Goal: Task Accomplishment & Management: Manage account settings

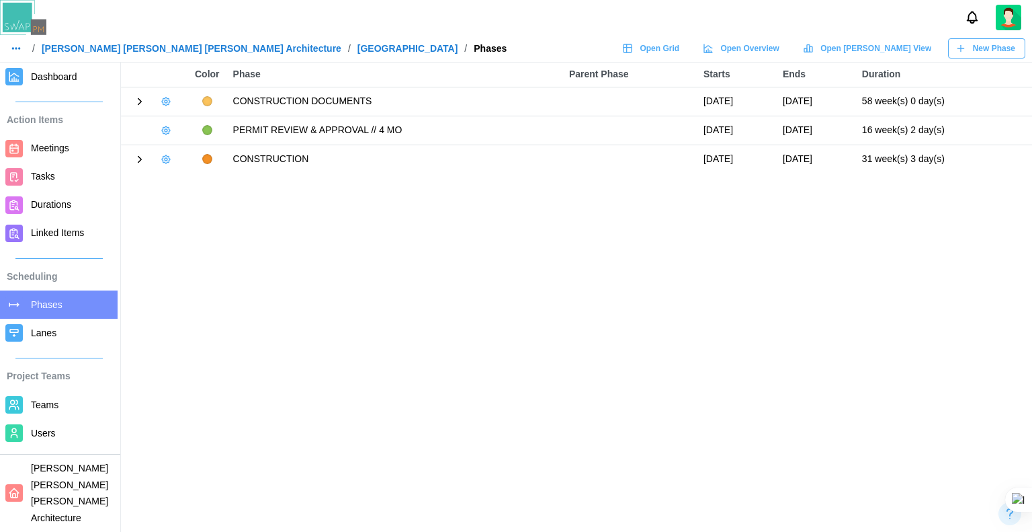
click at [44, 85] on link "Dashboard" at bounding box center [59, 77] width 118 height 28
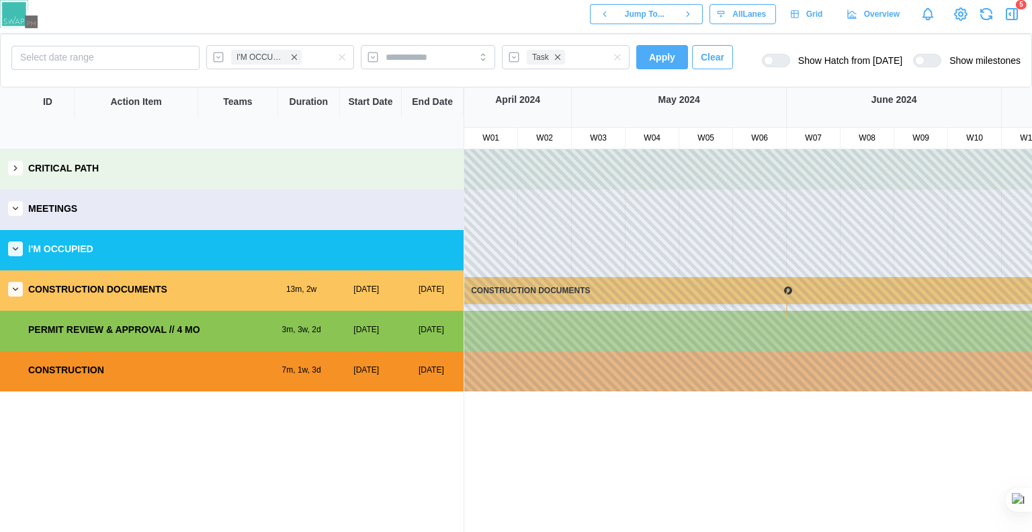
click at [0, 170] on div "CRITICAL PATH" at bounding box center [232, 168] width 464 height 38
click at [5, 175] on div "CRITICAL PATH" at bounding box center [232, 168] width 464 height 38
click at [9, 176] on div "CRITICAL PATH" at bounding box center [232, 168] width 464 height 38
click at [7, 216] on div "MEETINGS" at bounding box center [232, 209] width 464 height 38
click at [21, 249] on button "button" at bounding box center [15, 248] width 15 height 15
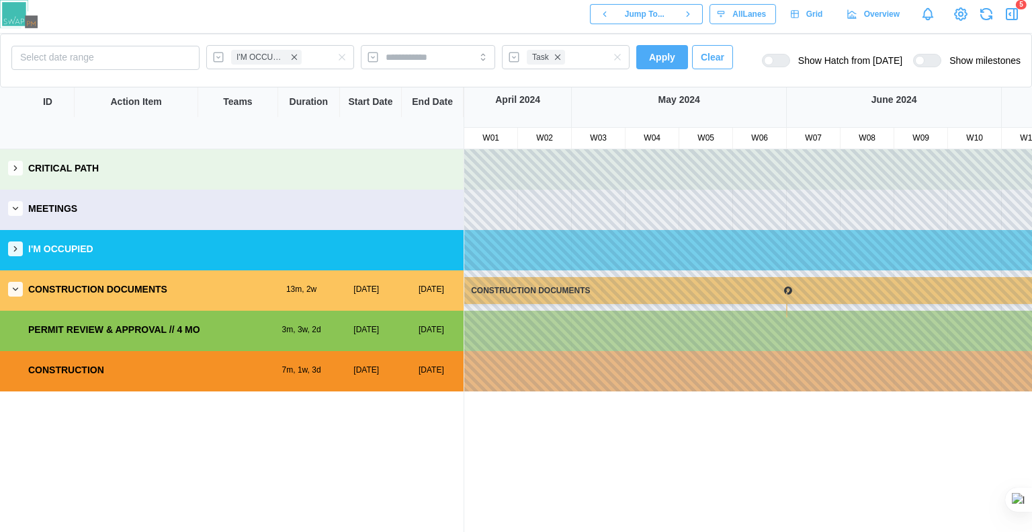
click at [21, 278] on div "CRITICAL PATH MEETINGS I'M OCCUPIED CONSTRUCTION DOCUMENTS 13m, 2w 28 Apr, 2024…" at bounding box center [232, 340] width 464 height 382
click at [20, 292] on button at bounding box center [23, 298] width 17 height 17
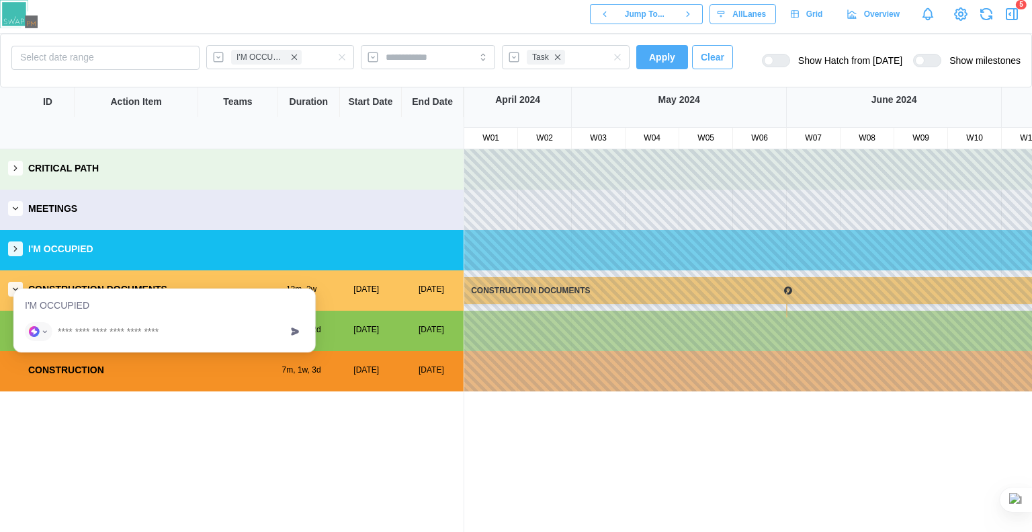
click at [13, 288] on icon "button" at bounding box center [15, 288] width 9 height 9
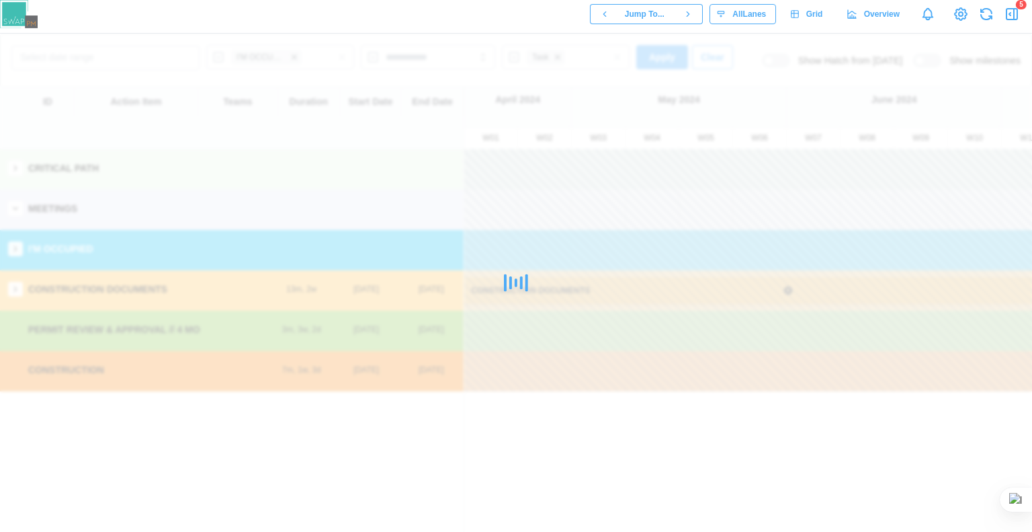
click at [15, 284] on div at bounding box center [516, 283] width 1032 height 498
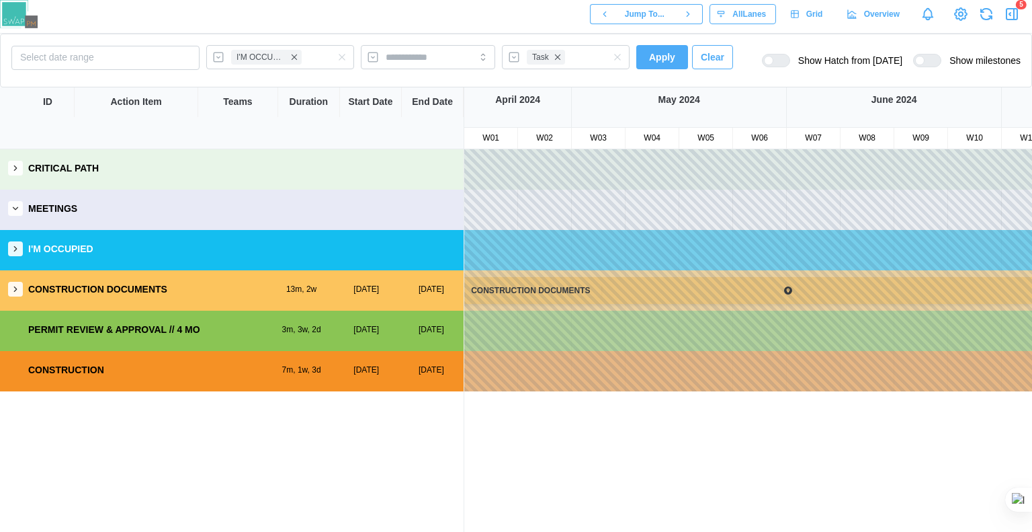
click at [1010, 12] on icon "button" at bounding box center [1012, 14] width 16 height 16
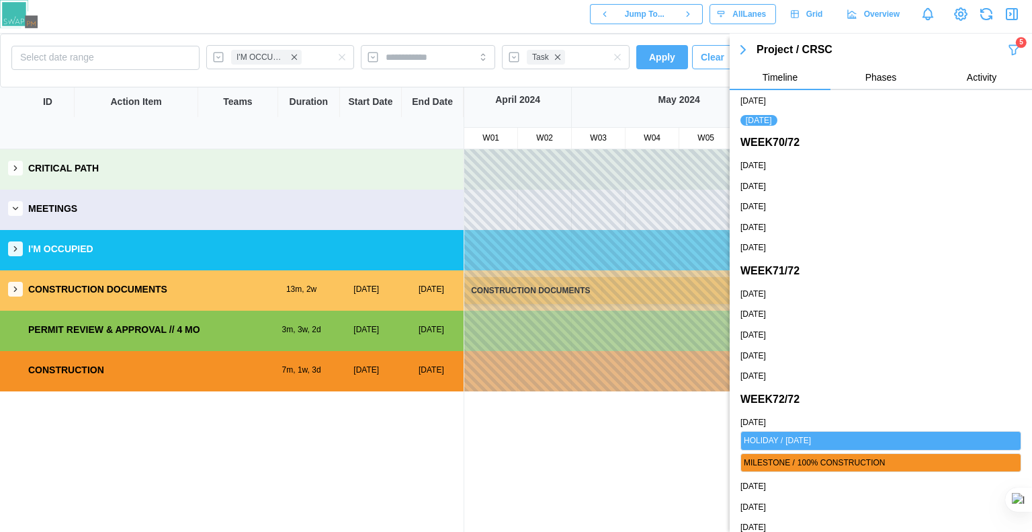
click at [1016, 40] on div "5" at bounding box center [1021, 42] width 11 height 11
click at [1010, 51] on icon "button" at bounding box center [1014, 49] width 9 height 9
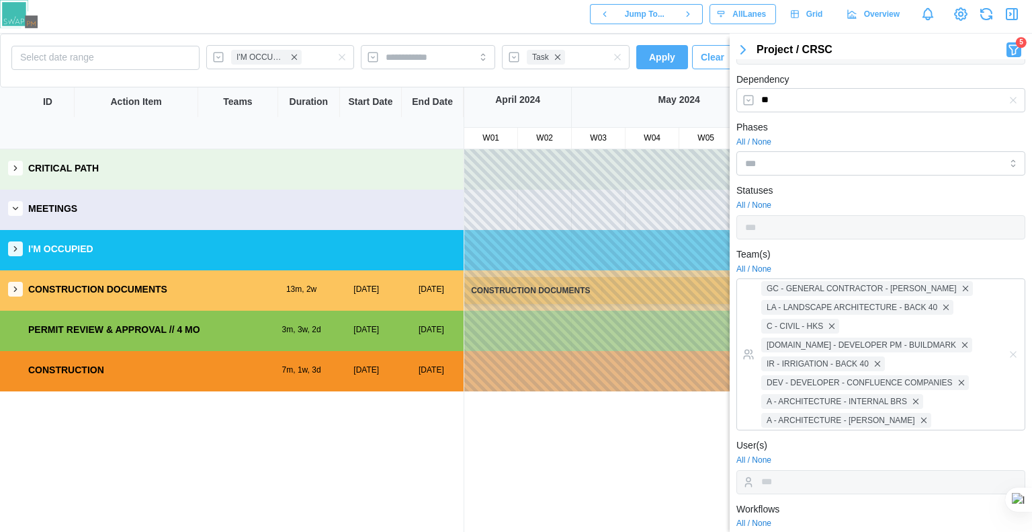
scroll to position [269, 0]
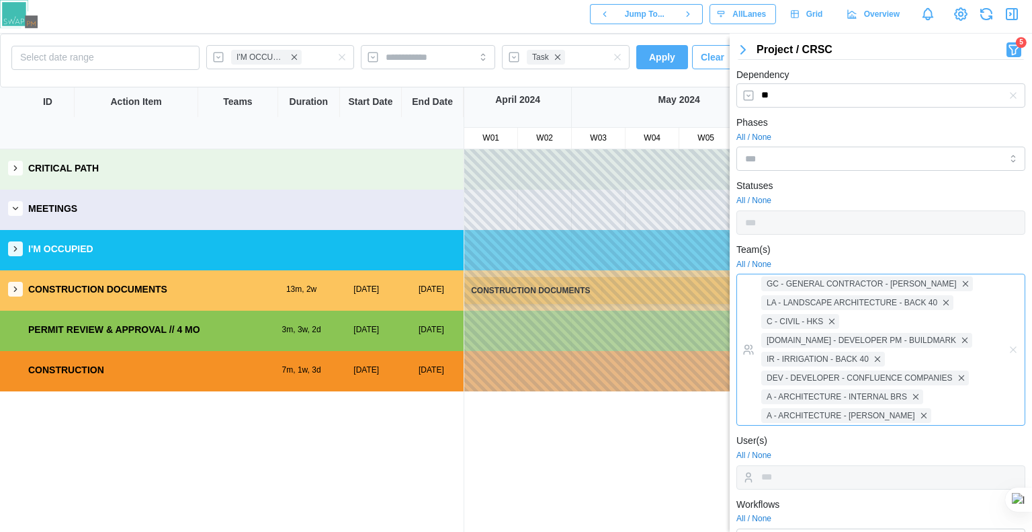
click at [978, 378] on div "GC - GENERAL CONTRACTOR - SAUNDERS LA - LANDSCAPE ARCHITECTURE - BACK 40 C - CI…" at bounding box center [881, 350] width 289 height 152
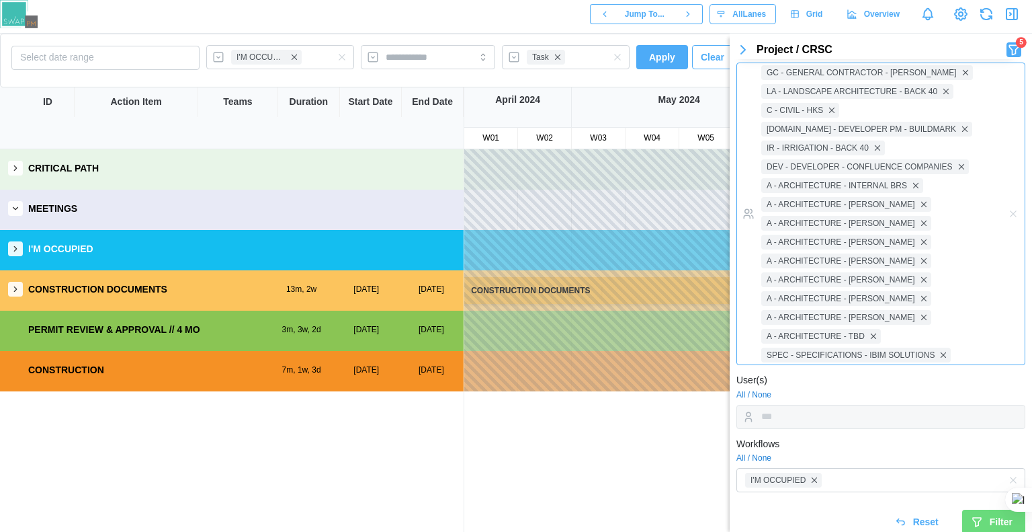
scroll to position [488, 0]
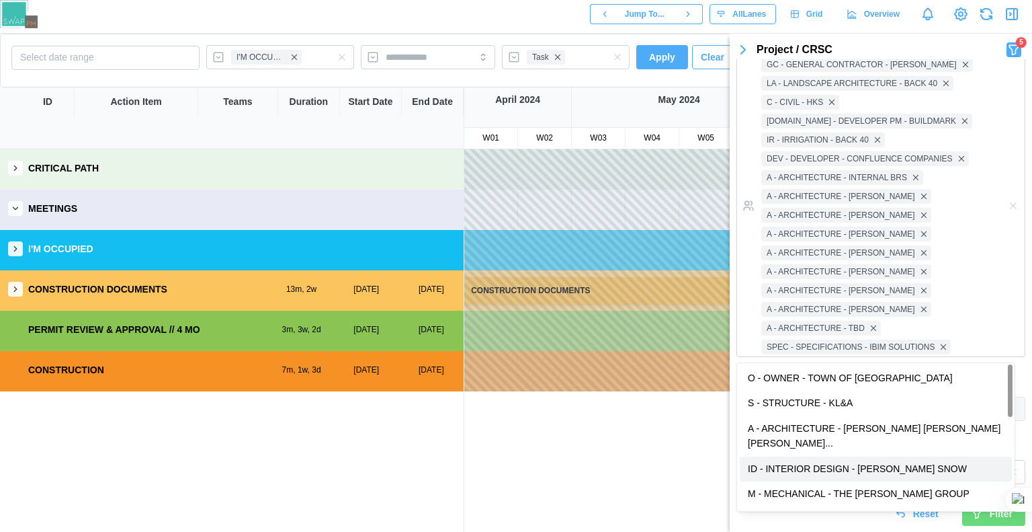
click at [731, 442] on div "Keyword Types All / None Task Critical Path Date Alert ** Date Change Variance(…" at bounding box center [881, 51] width 302 height 961
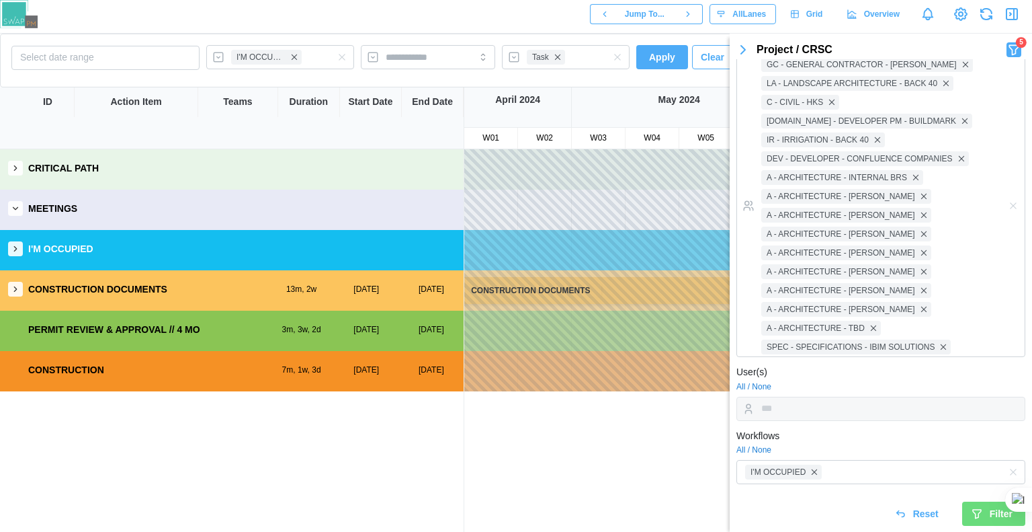
click at [914, 520] on span "Reset" at bounding box center [926, 513] width 26 height 23
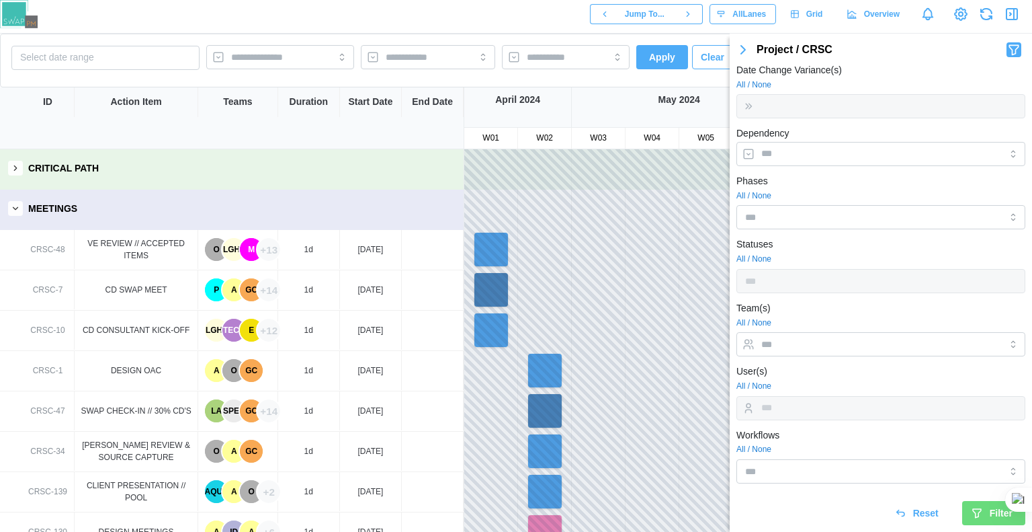
scroll to position [0, 0]
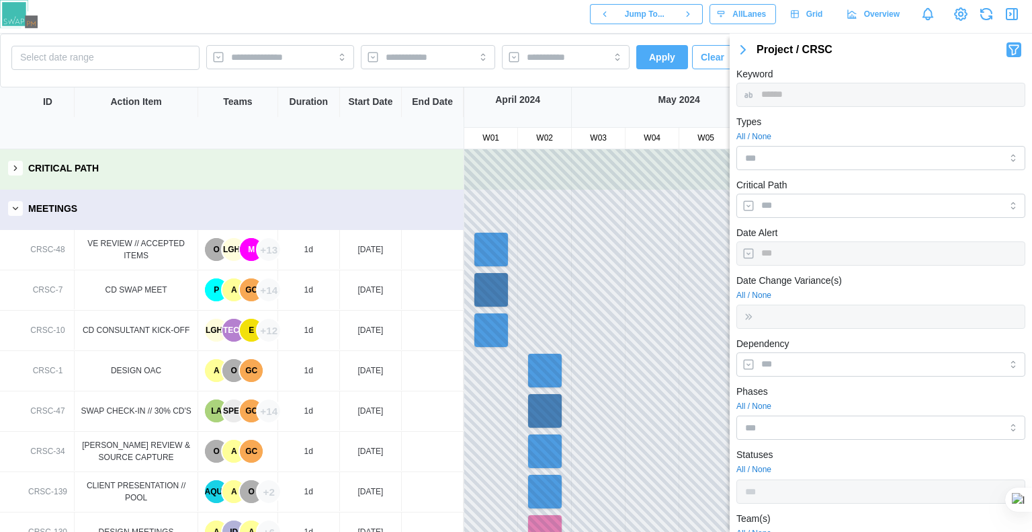
click at [1010, 47] on icon "button" at bounding box center [1014, 49] width 9 height 9
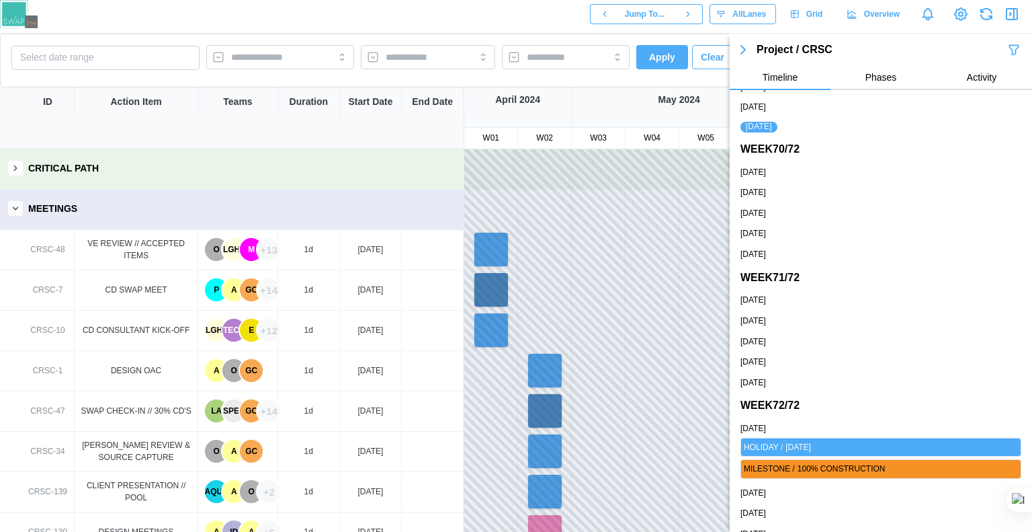
click at [401, 7] on div "Jump To... All Lanes Grid Overview" at bounding box center [516, 14] width 1032 height 28
click at [1010, 18] on icon "button" at bounding box center [1012, 14] width 16 height 16
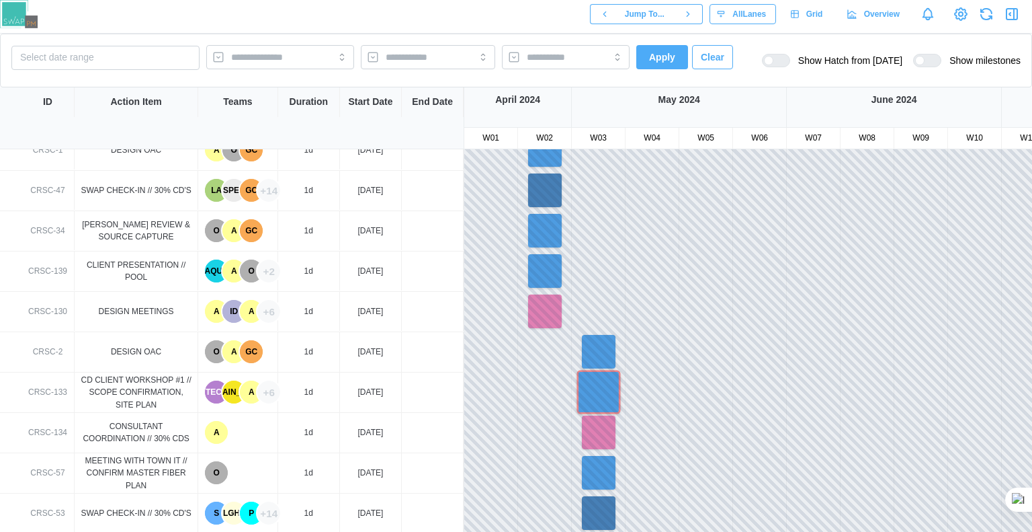
scroll to position [268, 0]
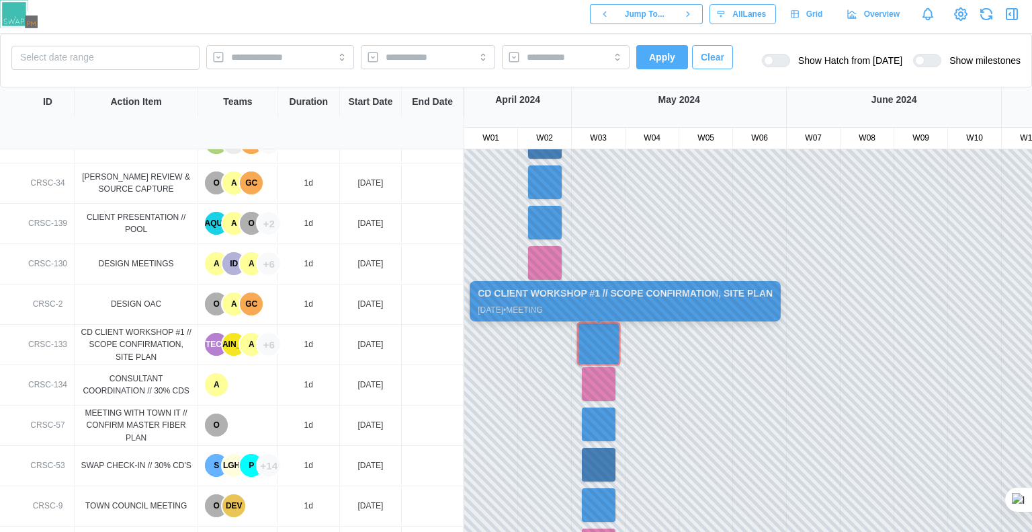
click at [585, 333] on div at bounding box center [599, 343] width 44 height 44
click at [589, 348] on div at bounding box center [599, 343] width 44 height 44
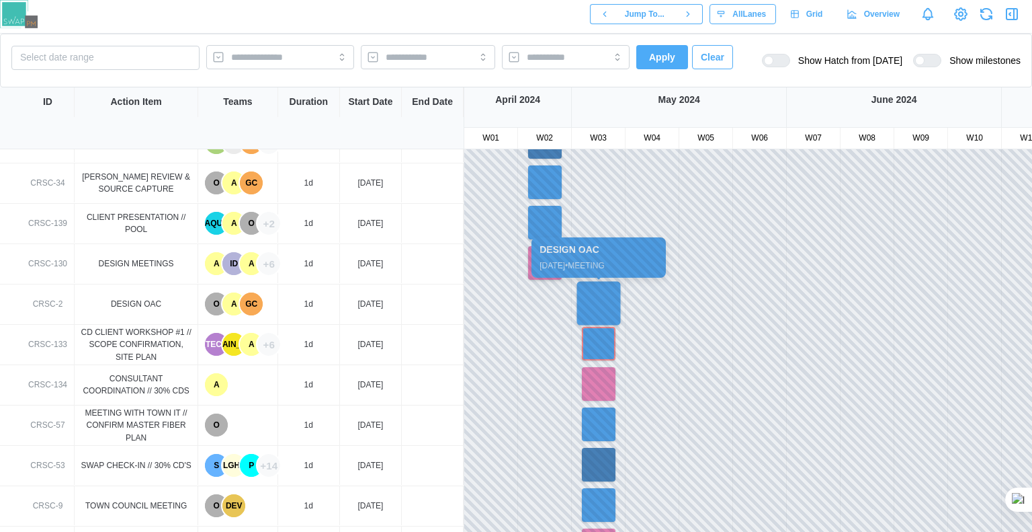
click at [598, 294] on div at bounding box center [599, 303] width 44 height 44
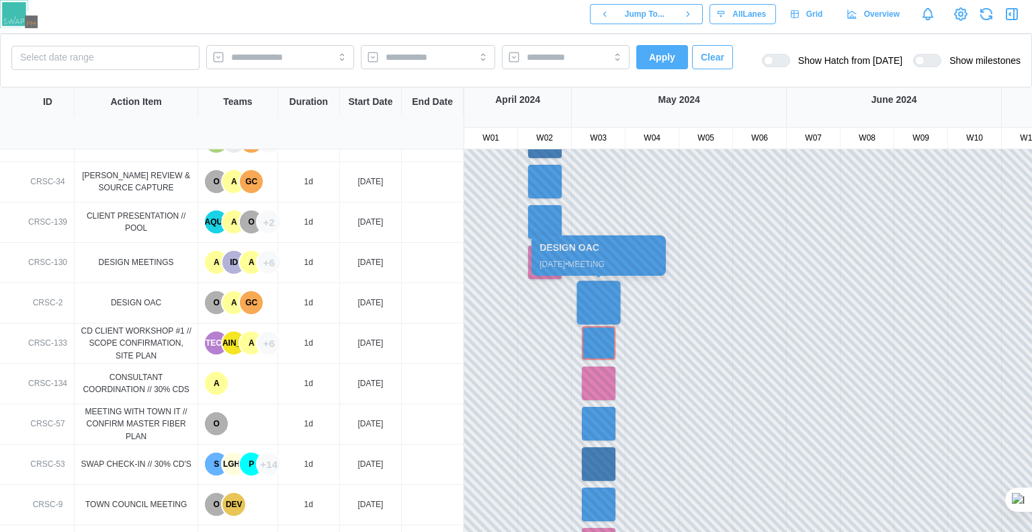
click at [598, 294] on div at bounding box center [599, 302] width 44 height 44
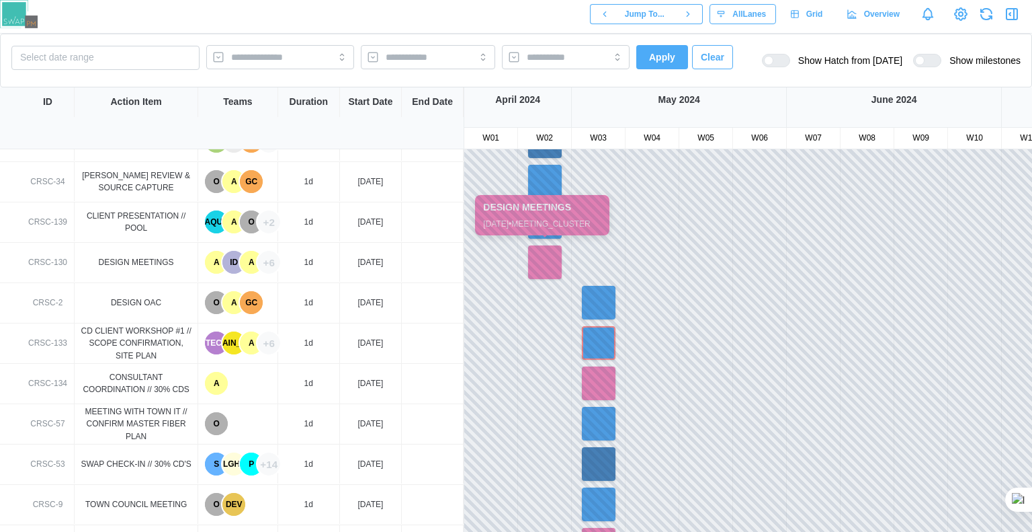
click at [536, 255] on div at bounding box center [545, 262] width 34 height 34
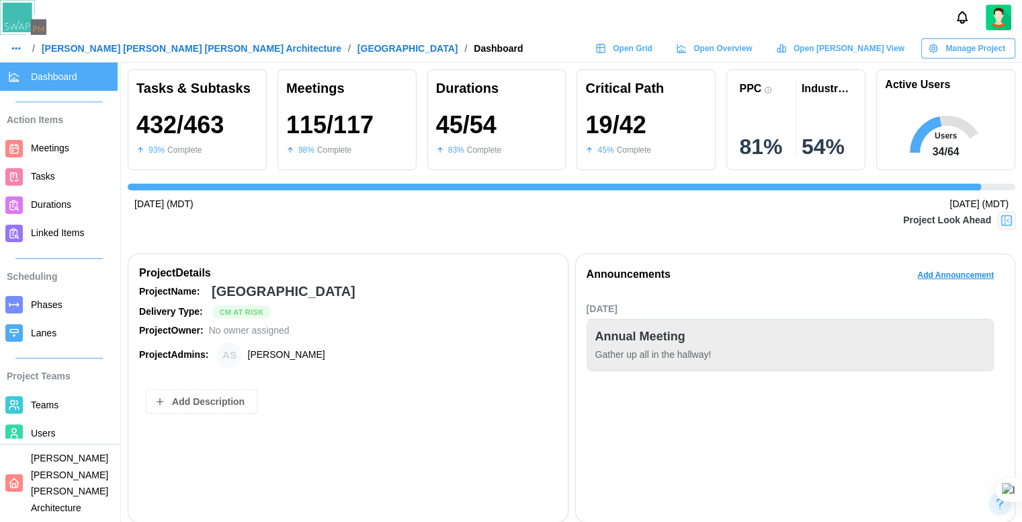
click at [1014, 214] on img at bounding box center [1006, 220] width 13 height 13
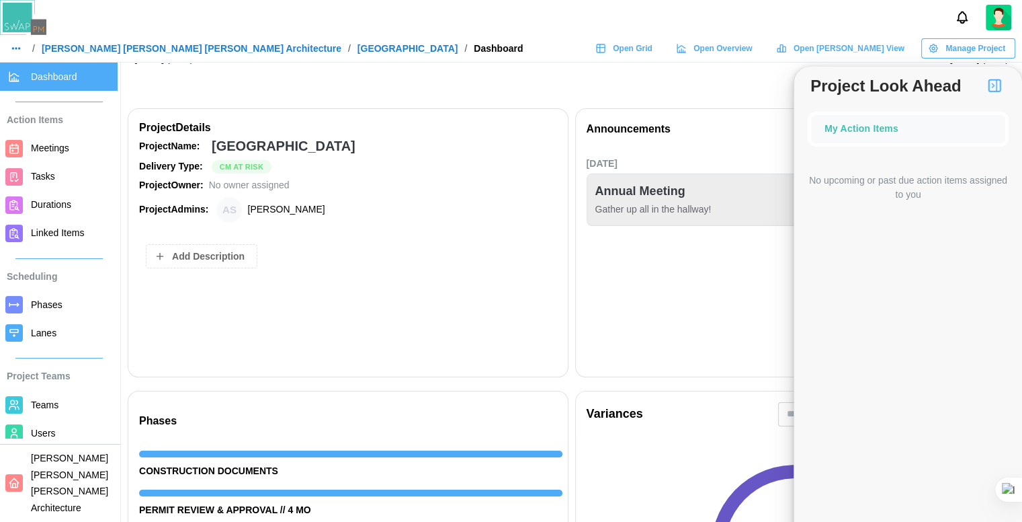
scroll to position [134, 0]
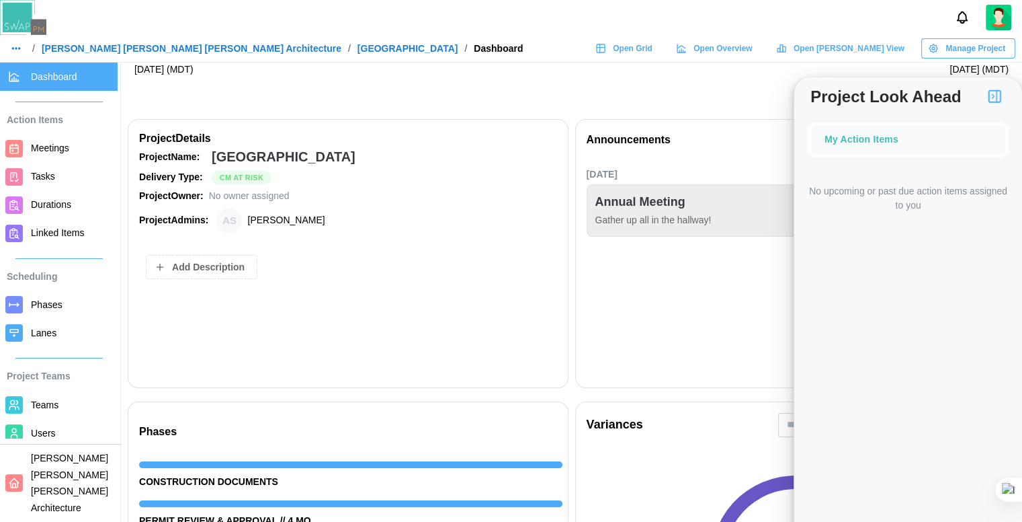
click at [105, 47] on link "[PERSON_NAME] [PERSON_NAME] [PERSON_NAME] Architecture" at bounding box center [192, 48] width 300 height 9
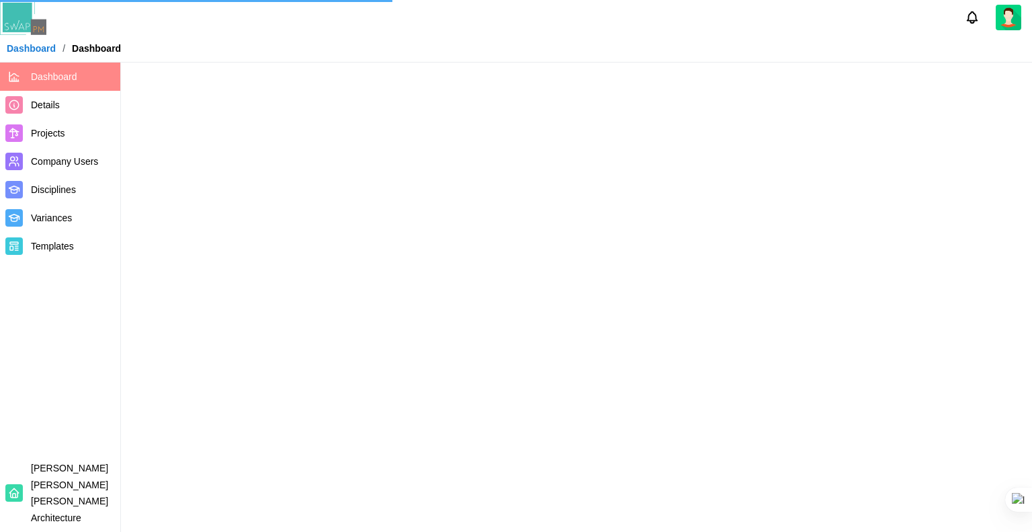
click at [36, 135] on span "Projects" at bounding box center [48, 133] width 34 height 11
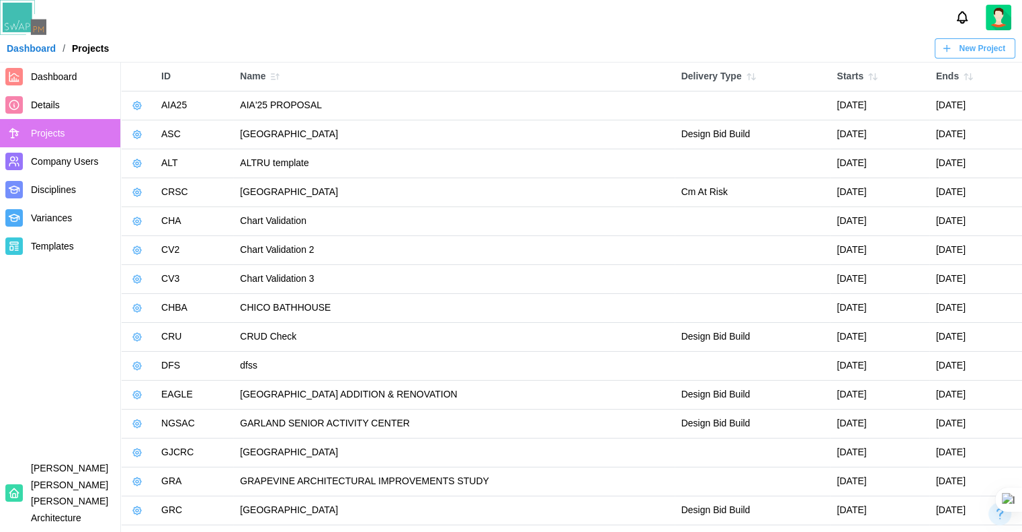
click at [137, 192] on icon "button" at bounding box center [137, 192] width 11 height 11
click at [164, 227] on div "Manage Project" at bounding box center [189, 221] width 68 height 11
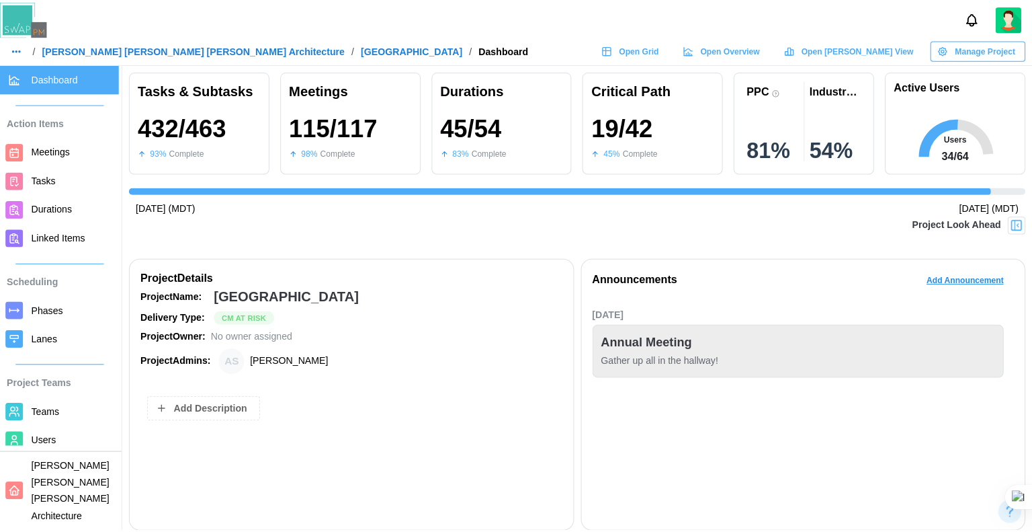
scroll to position [0, 8262]
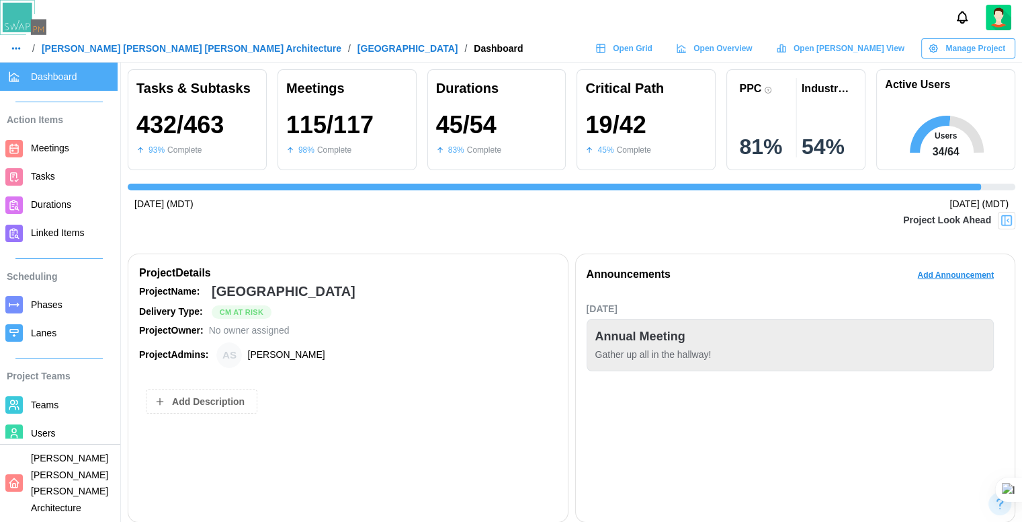
click at [1014, 221] on img at bounding box center [1006, 220] width 13 height 13
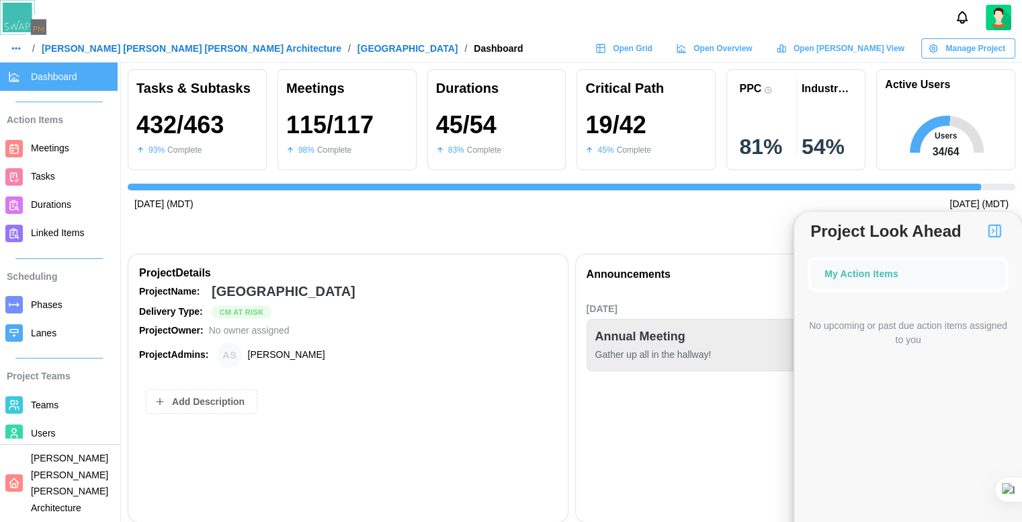
click at [47, 155] on span "Meetings" at bounding box center [71, 148] width 81 height 17
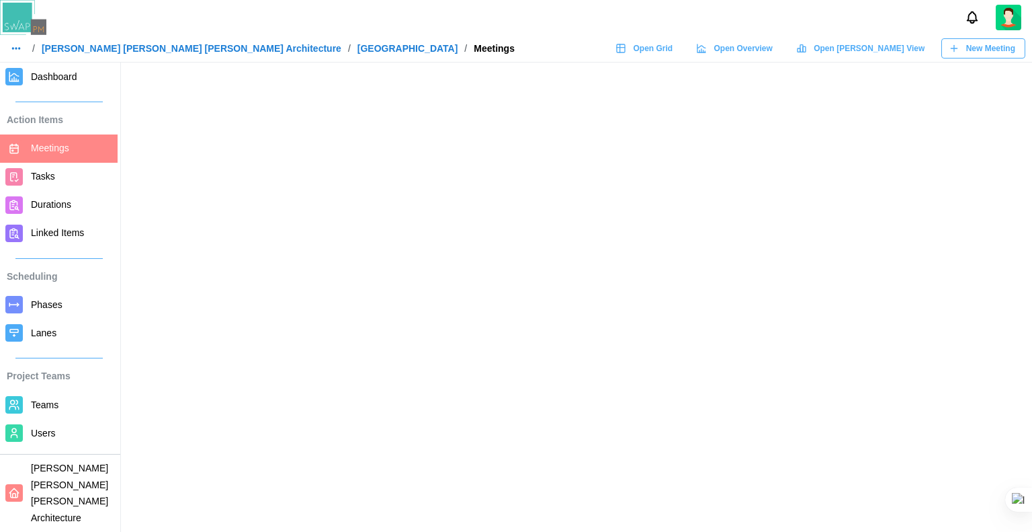
click at [1008, 52] on span "New Meeting" at bounding box center [991, 48] width 49 height 19
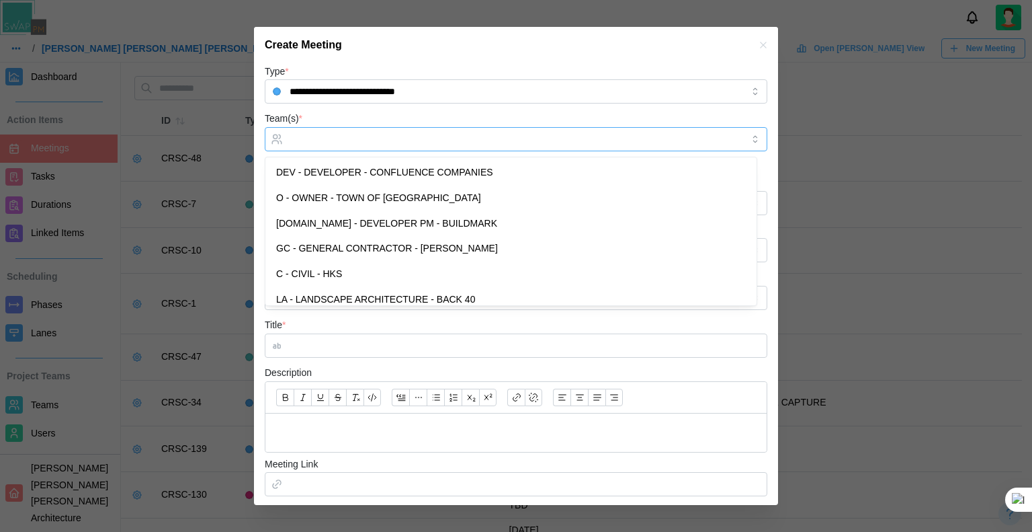
click at [461, 132] on div at bounding box center [514, 139] width 456 height 23
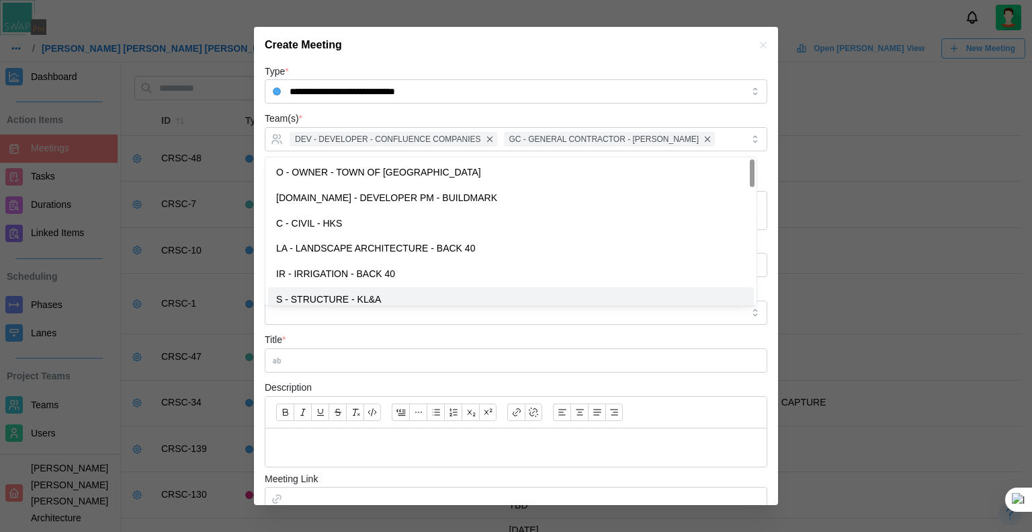
click at [387, 384] on div "Description" at bounding box center [516, 423] width 503 height 88
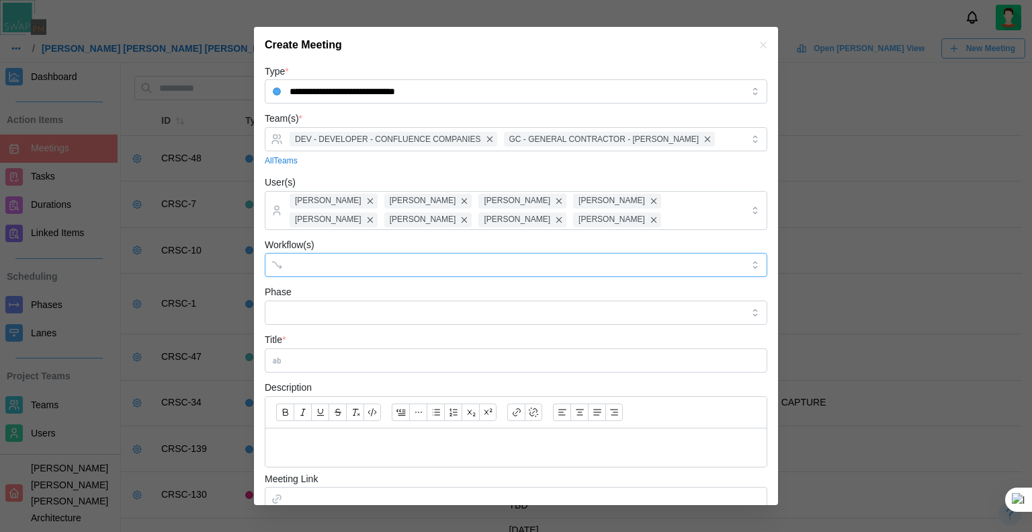
click at [341, 254] on div at bounding box center [502, 264] width 432 height 23
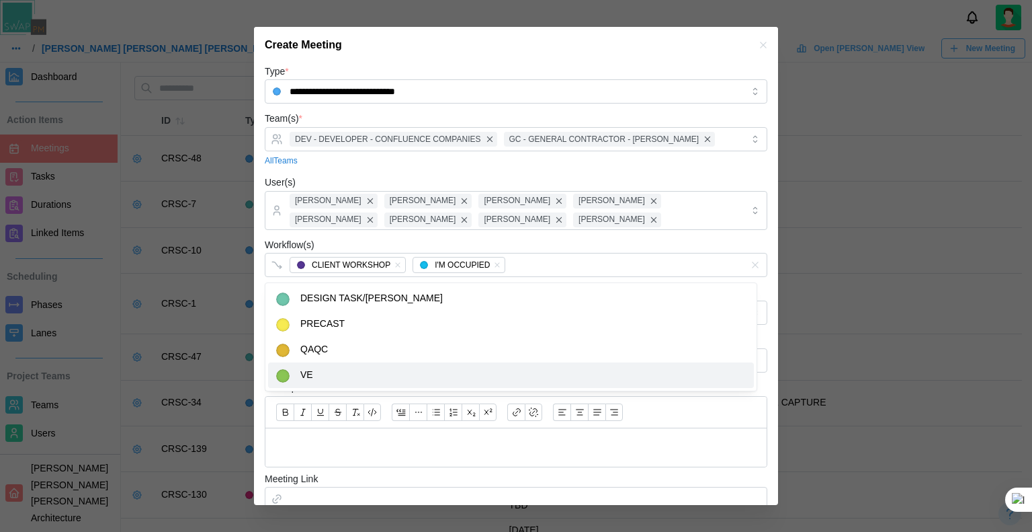
click at [304, 426] on div at bounding box center [516, 413] width 501 height 32
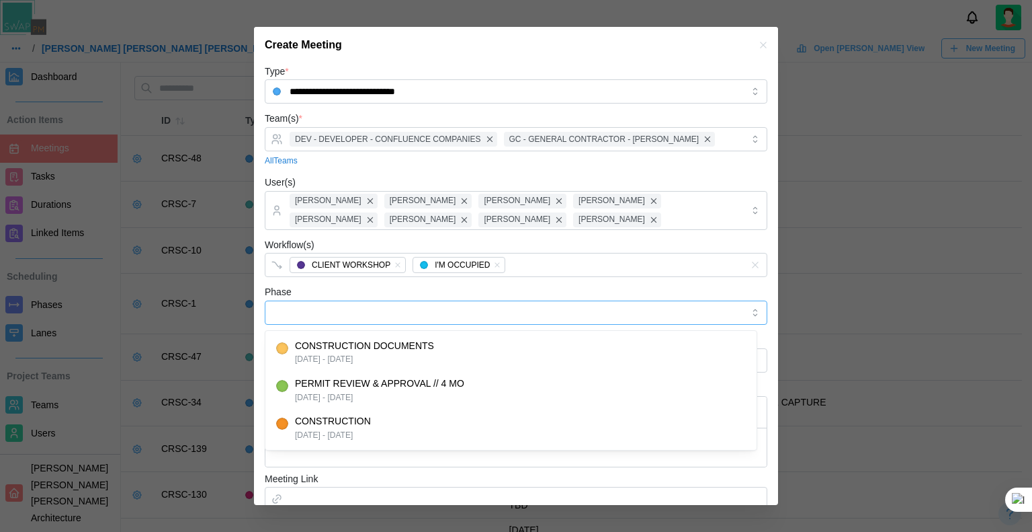
click at [324, 307] on input "Phase" at bounding box center [516, 312] width 503 height 24
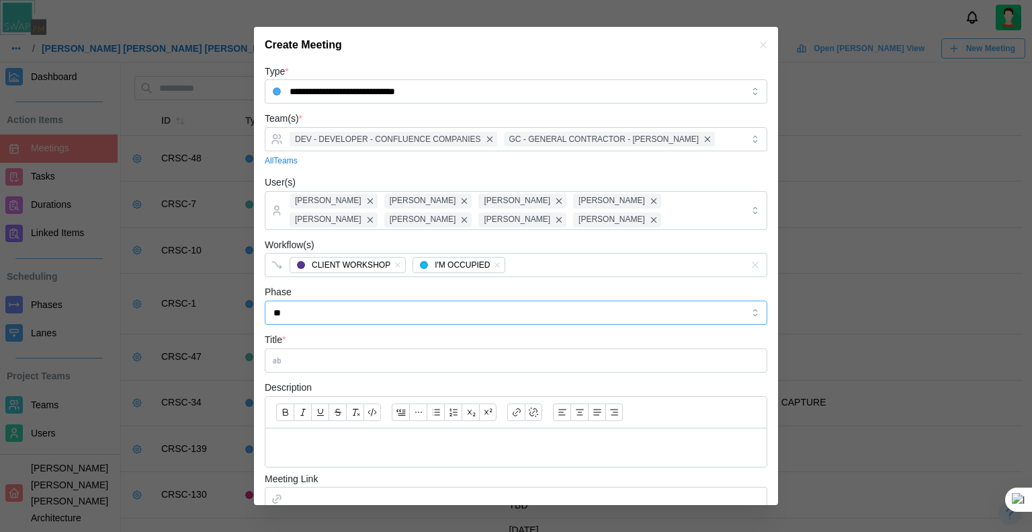
type input "*"
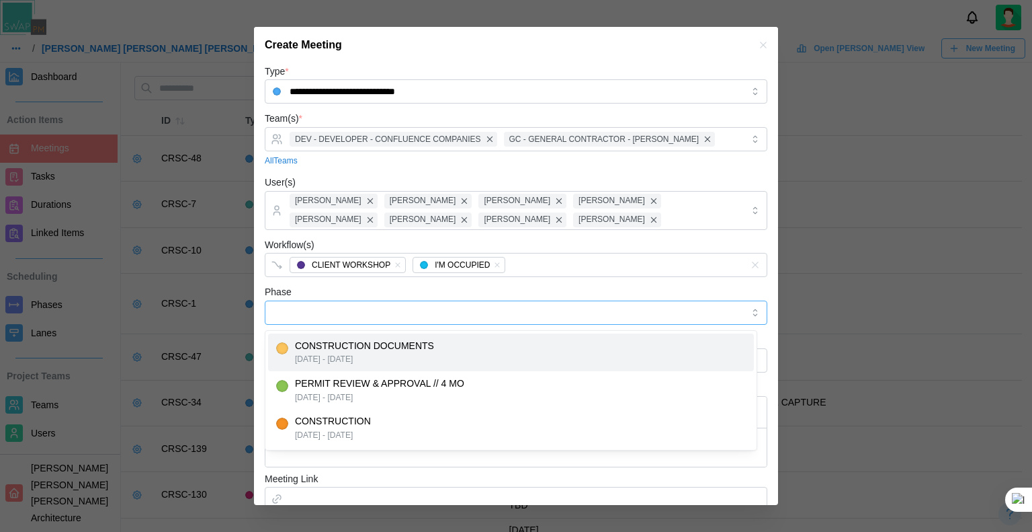
type input "**********"
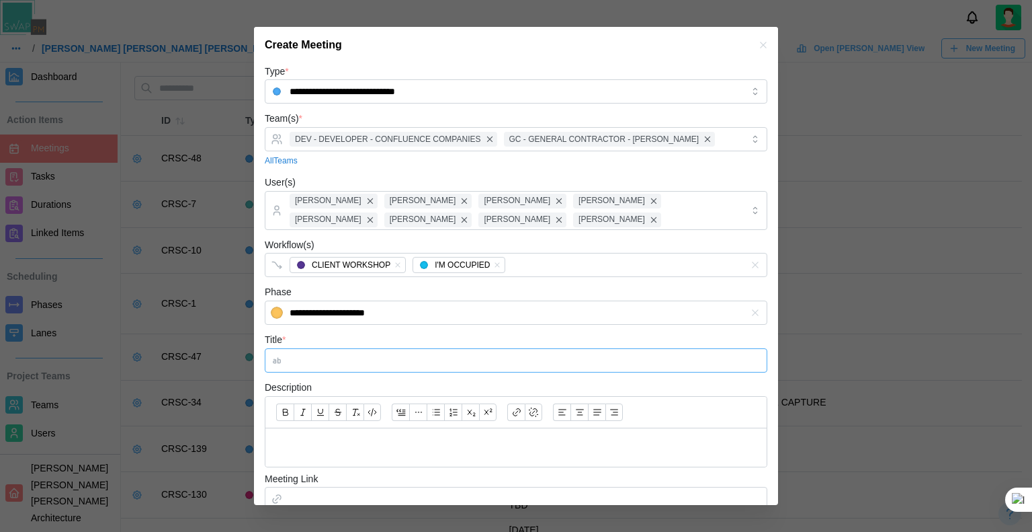
click at [321, 364] on input "Title *" at bounding box center [516, 360] width 503 height 24
type input "*********"
drag, startPoint x: 320, startPoint y: 428, endPoint x: 316, endPoint y: 436, distance: 8.4
click at [319, 429] on div at bounding box center [516, 447] width 501 height 38
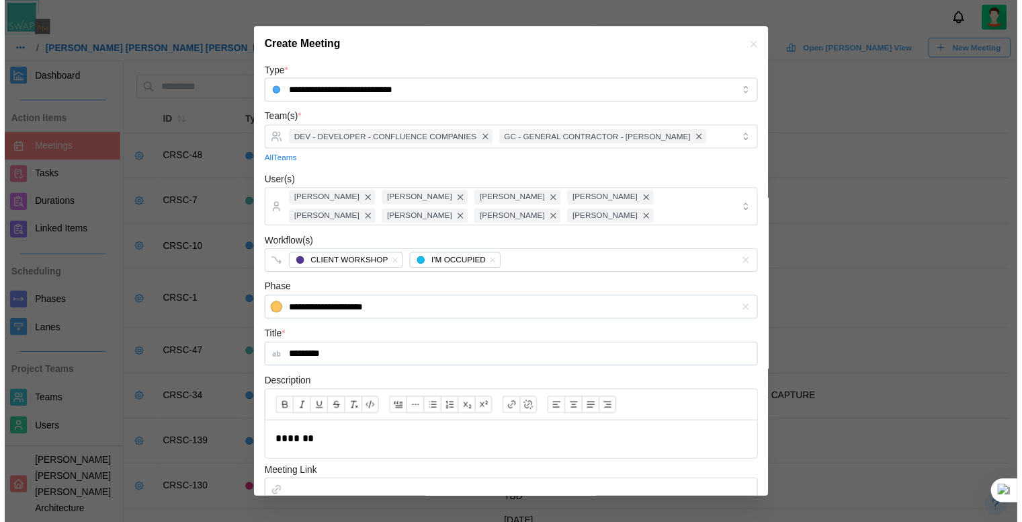
scroll to position [160, 0]
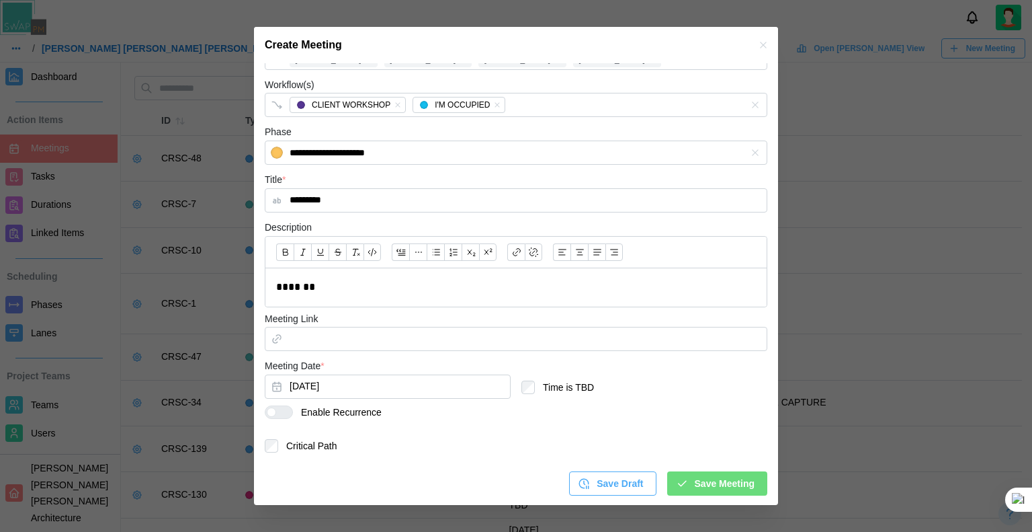
click at [714, 506] on div at bounding box center [516, 266] width 1032 height 532
click at [713, 489] on span "Save Meeting" at bounding box center [725, 483] width 60 height 23
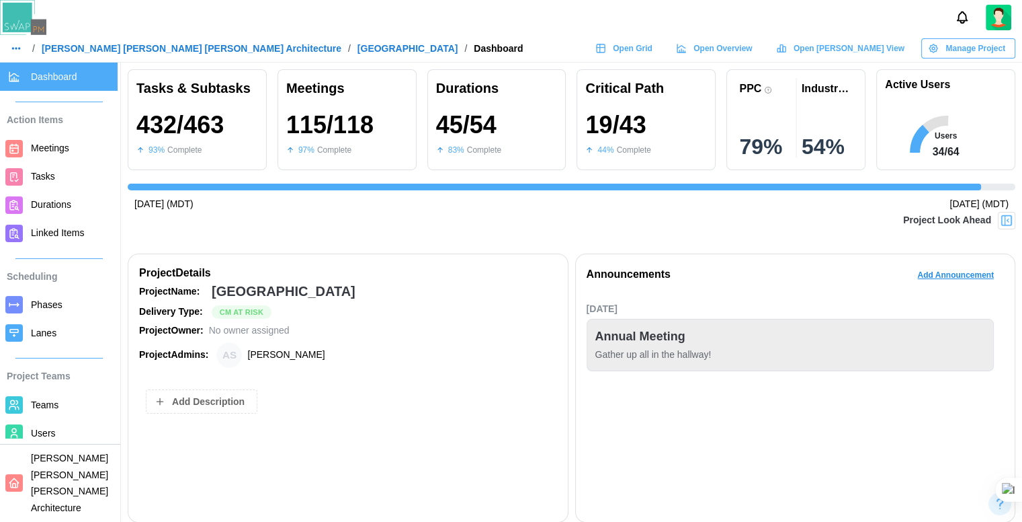
click at [1014, 218] on img at bounding box center [1006, 220] width 13 height 13
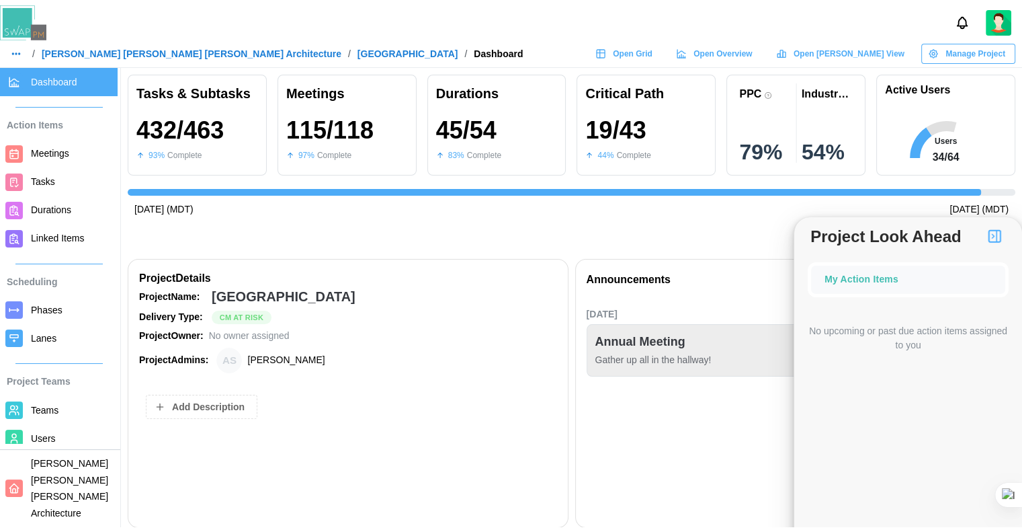
scroll to position [0, 8262]
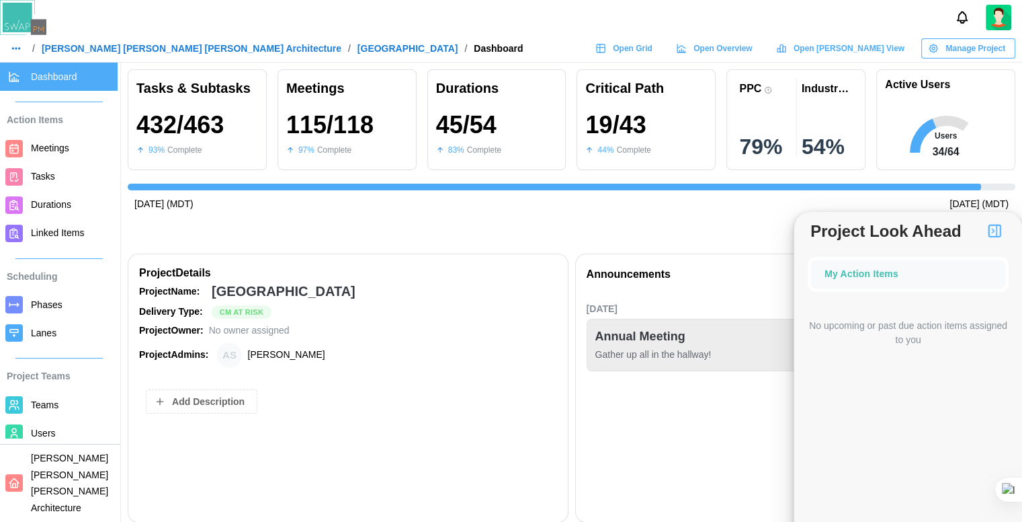
click at [877, 284] on div "My Action Items" at bounding box center [908, 274] width 201 height 35
click at [877, 283] on div "My Action Items" at bounding box center [908, 274] width 201 height 35
click at [877, 329] on div "No upcoming or past due action items assigned to you" at bounding box center [908, 333] width 201 height 29
click at [878, 329] on div "No upcoming or past due action items assigned to you" at bounding box center [908, 333] width 201 height 29
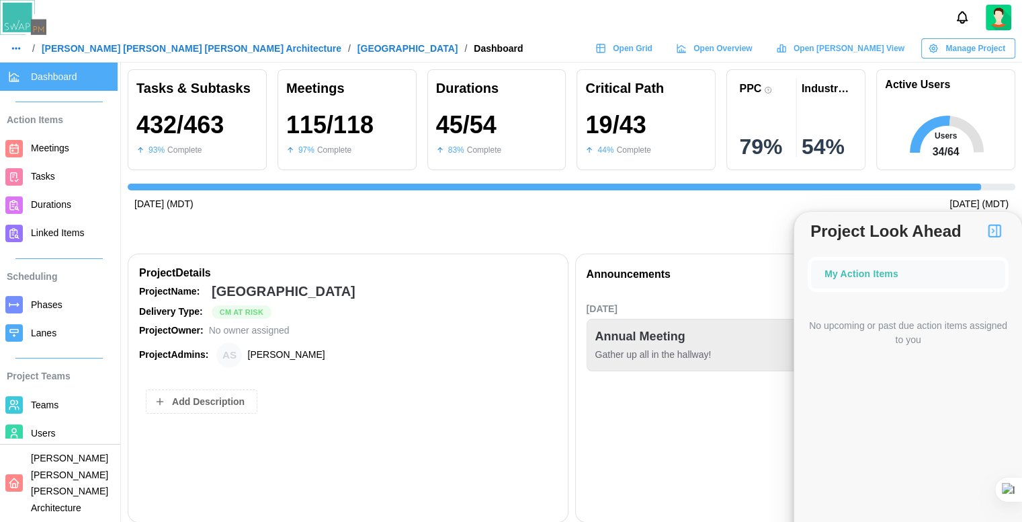
drag, startPoint x: 879, startPoint y: 328, endPoint x: 664, endPoint y: 329, distance: 214.4
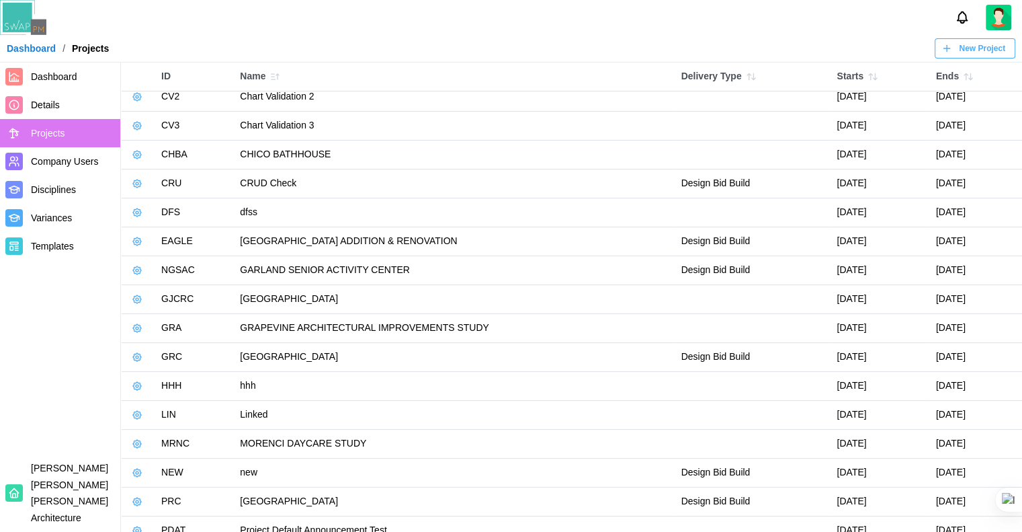
scroll to position [202, 0]
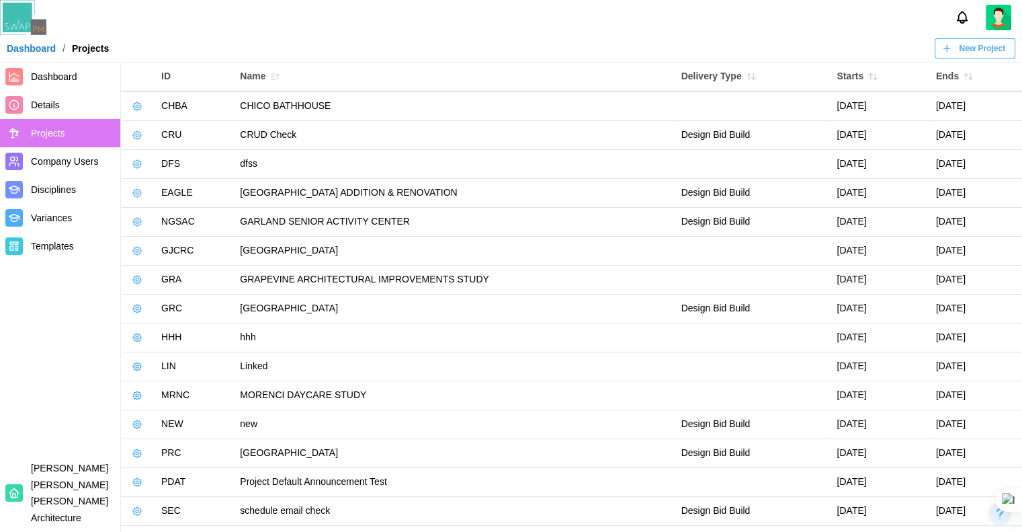
click at [144, 304] on button "button" at bounding box center [137, 308] width 19 height 19
click at [140, 329] on button "Manage Project" at bounding box center [181, 337] width 100 height 24
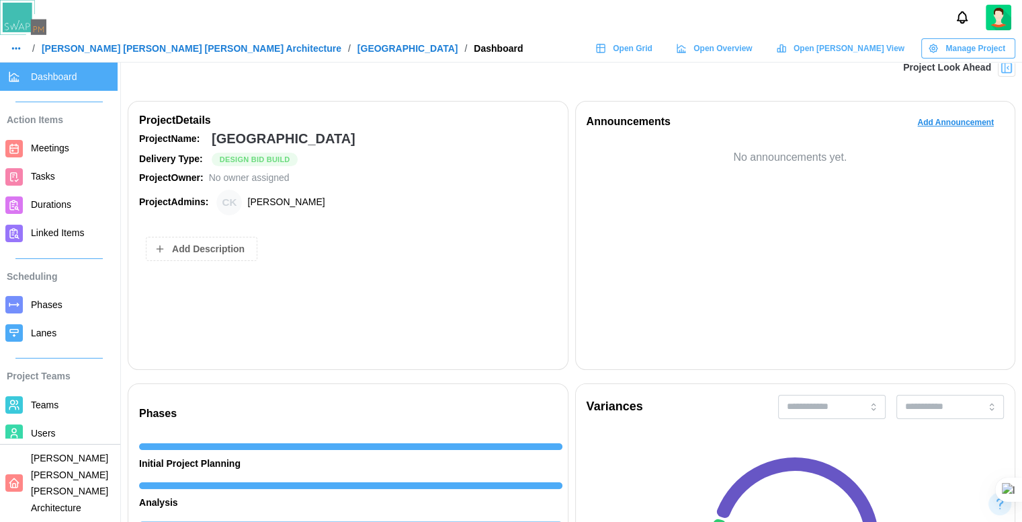
scroll to position [120, 0]
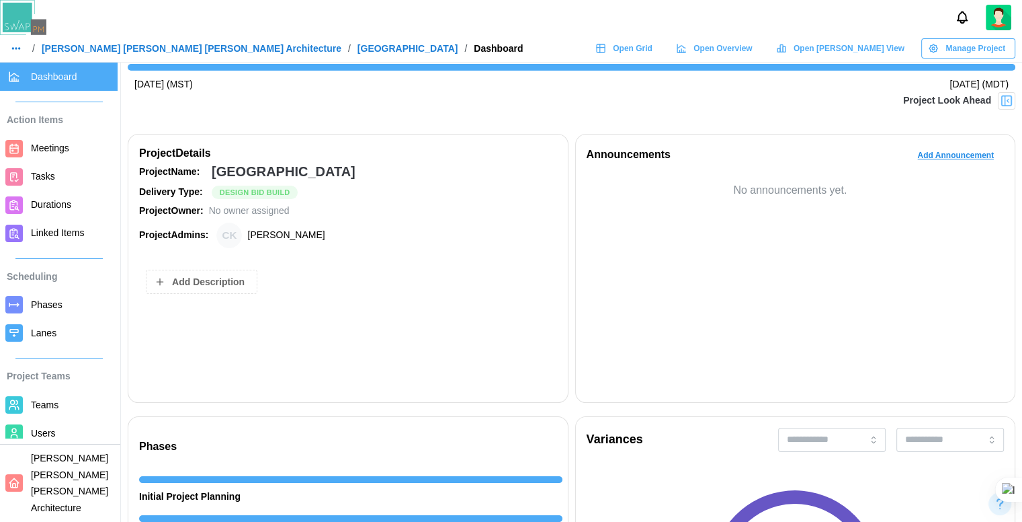
click at [1014, 97] on img at bounding box center [1006, 100] width 13 height 13
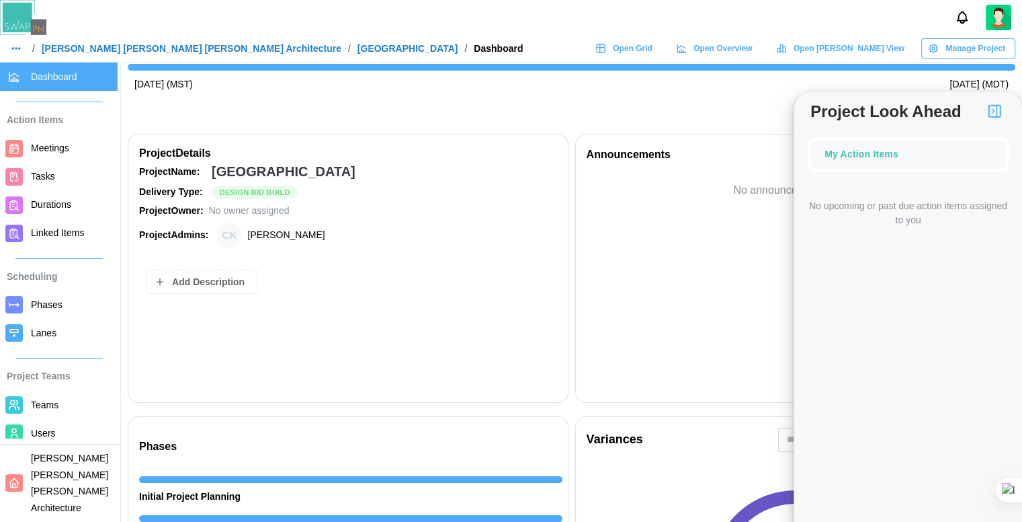
drag, startPoint x: 934, startPoint y: 194, endPoint x: 884, endPoint y: 249, distance: 74.7
click at [936, 190] on div "No upcoming or past due action items assigned to you" at bounding box center [908, 215] width 201 height 58
drag, startPoint x: 884, startPoint y: 249, endPoint x: 870, endPoint y: 258, distance: 16.6
click at [870, 258] on div "No upcoming or past due action items assigned to you" at bounding box center [908, 407] width 201 height 443
click at [841, 46] on div "Open [PERSON_NAME] View" at bounding box center [840, 48] width 128 height 19
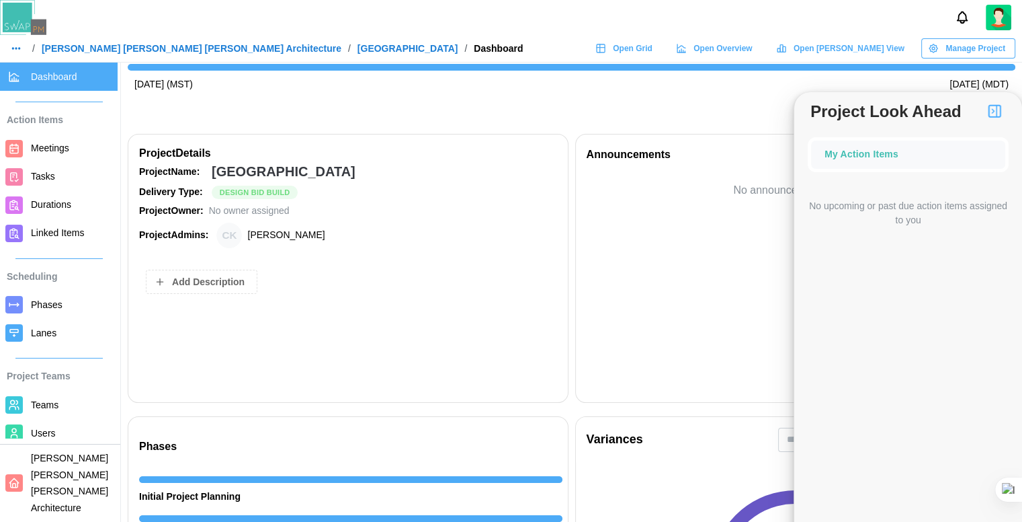
click at [91, 47] on link "[PERSON_NAME] [PERSON_NAME] [PERSON_NAME] Architecture" at bounding box center [192, 48] width 300 height 9
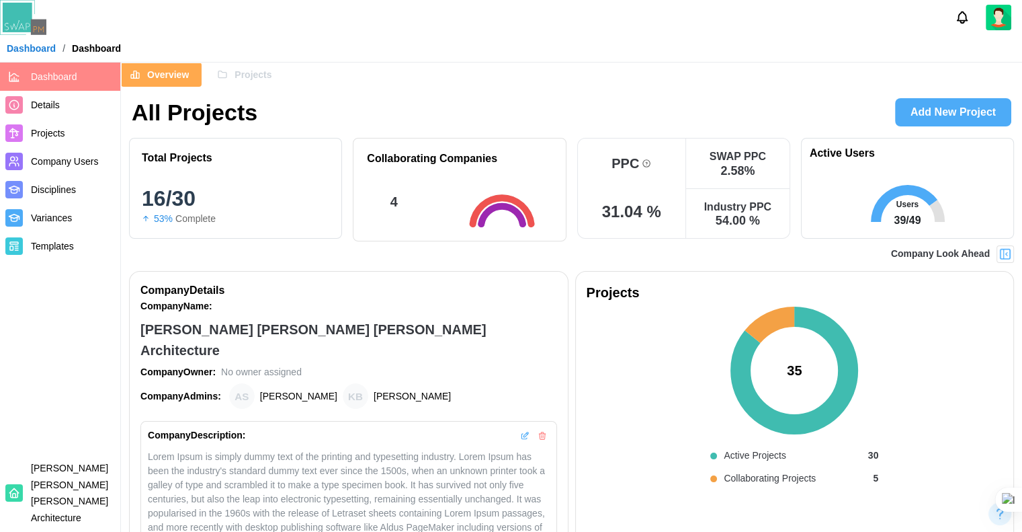
click at [1004, 257] on img at bounding box center [1005, 253] width 13 height 13
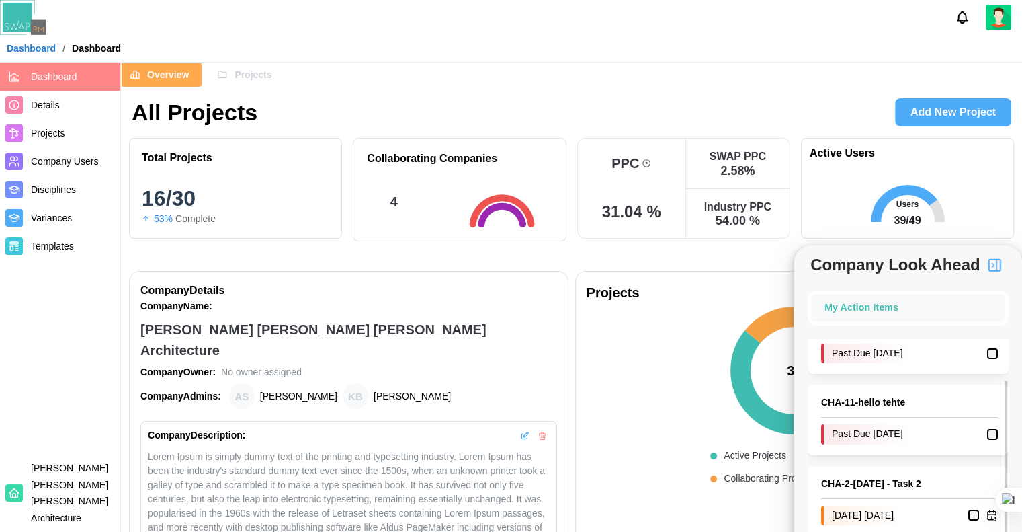
scroll to position [46, 0]
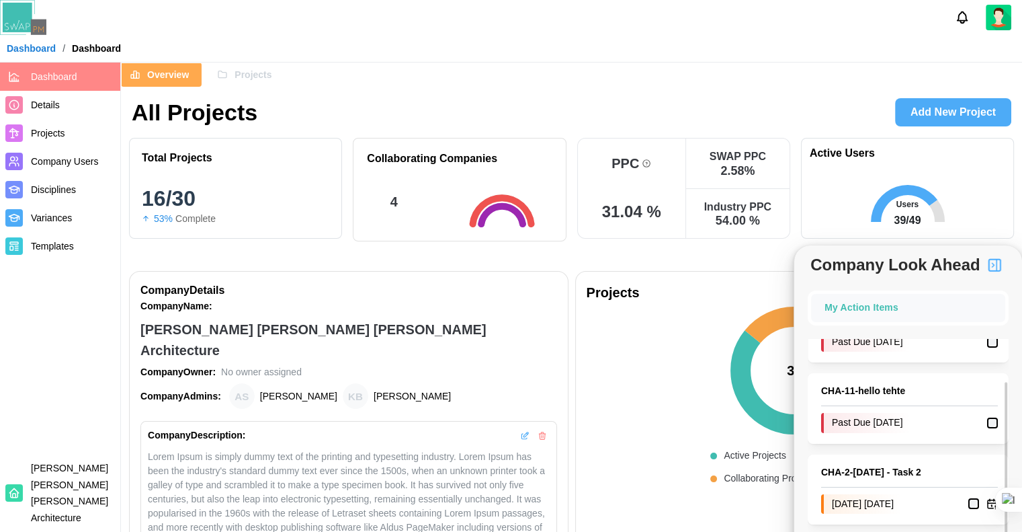
click at [993, 267] on img "button" at bounding box center [995, 265] width 16 height 16
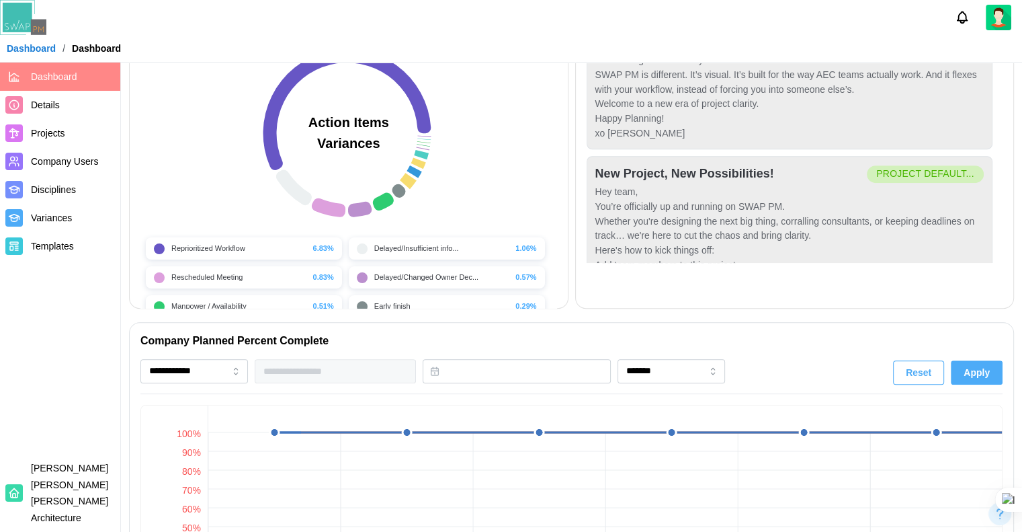
scroll to position [29, 0]
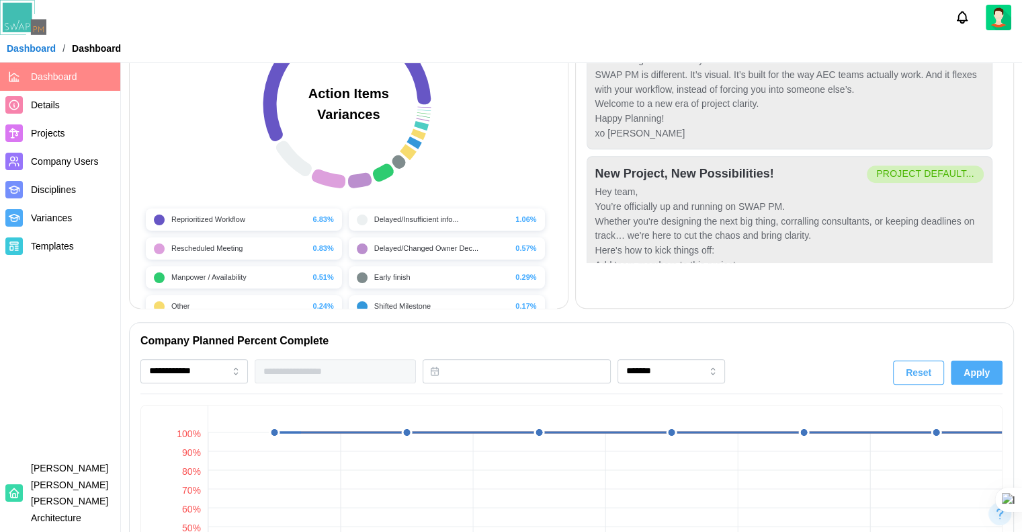
click at [543, 251] on div "Reprioritized Workflow 6.83% Delayed/Insufficient info... 1.06% Rescheduled Mee…" at bounding box center [348, 272] width 417 height 134
drag, startPoint x: 543, startPoint y: 251, endPoint x: 540, endPoint y: 291, distance: 39.7
click at [540, 291] on div "Reprioritized Workflow 6.83% Delayed/Insufficient info... 1.06% Rescheduled Mee…" at bounding box center [348, 272] width 417 height 134
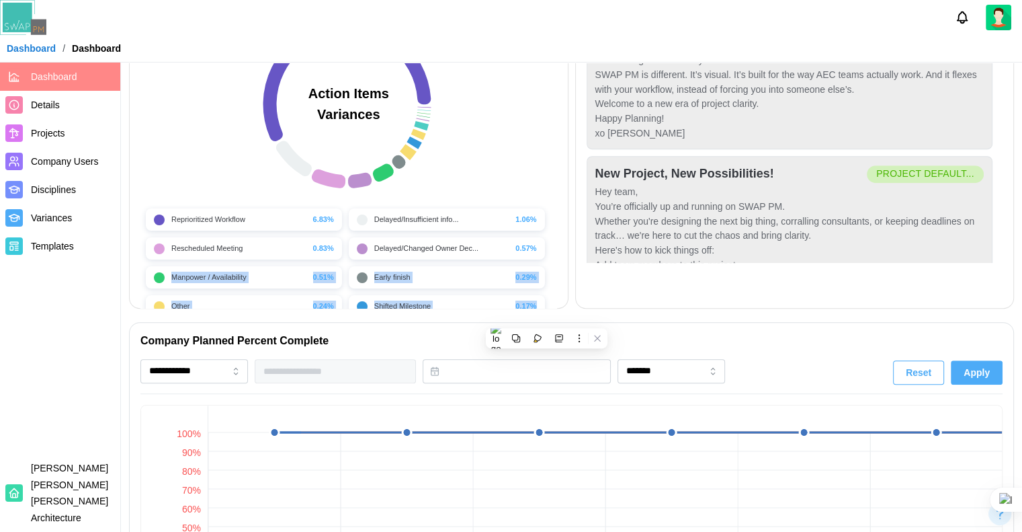
scroll to position [97, 0]
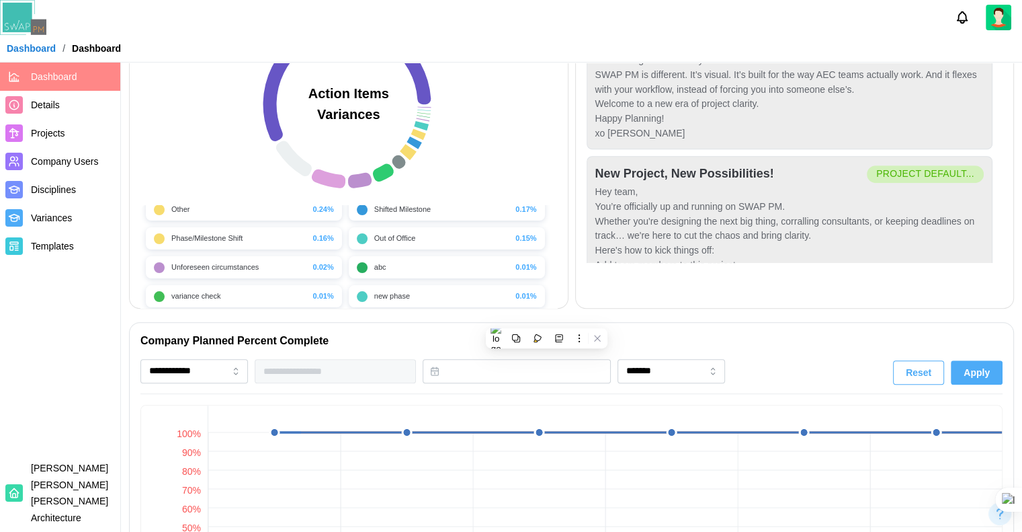
click at [453, 168] on div "Action Items Variances" at bounding box center [348, 104] width 417 height 202
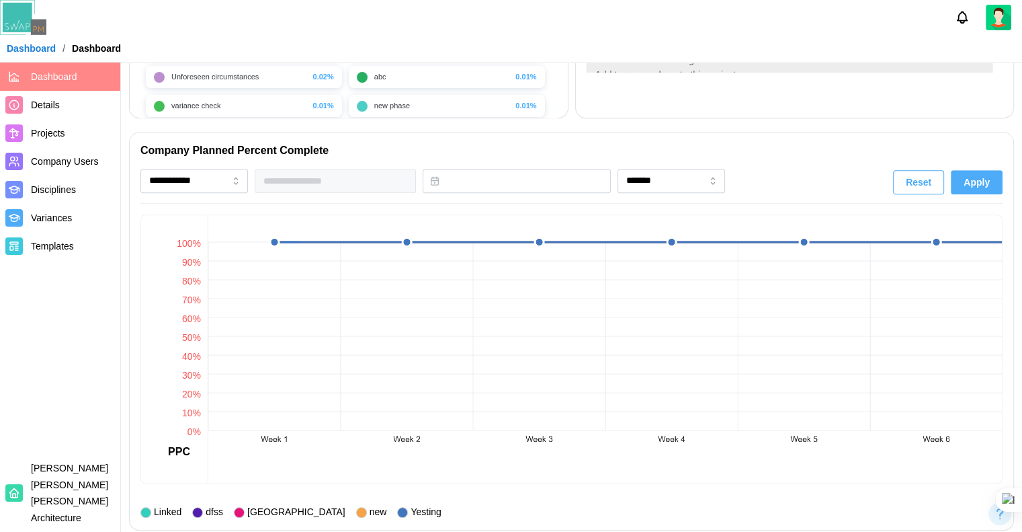
scroll to position [846, 0]
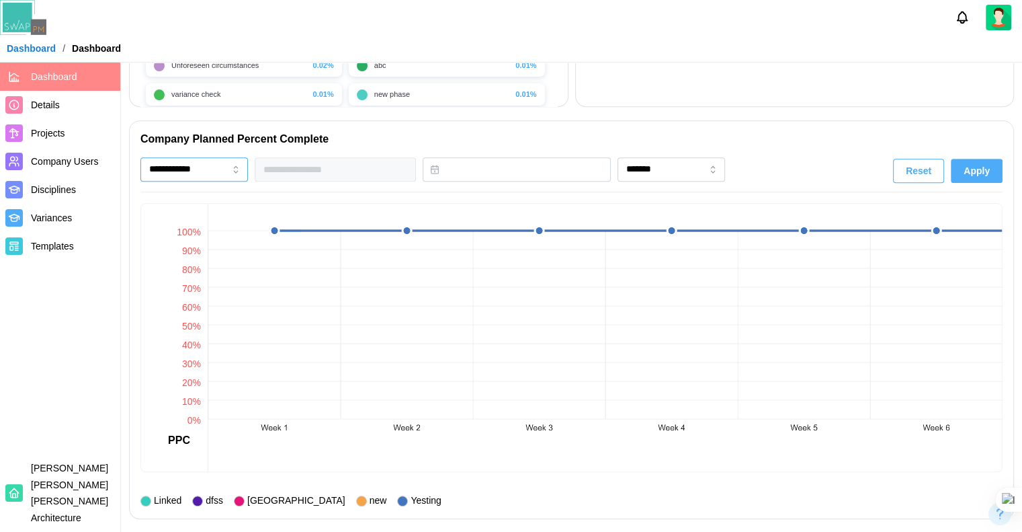
click at [235, 169] on input "**********" at bounding box center [194, 169] width 108 height 24
click at [683, 163] on input "*******" at bounding box center [672, 169] width 108 height 24
type input "********"
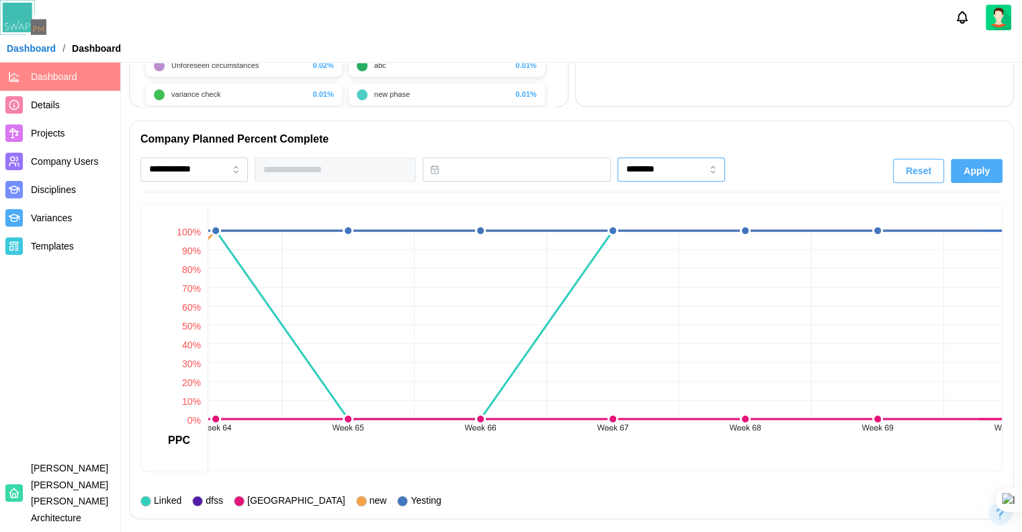
scroll to position [0, 8404]
